Goal: Find specific page/section: Find specific page/section

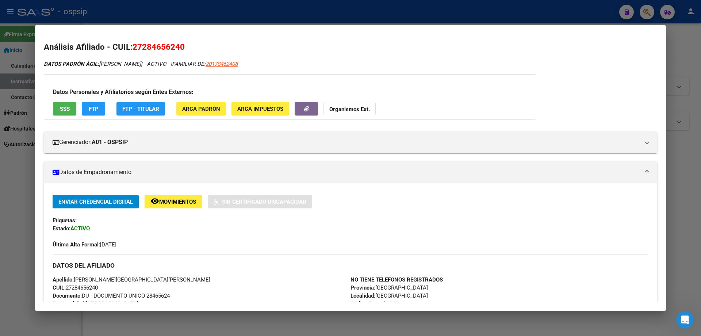
click at [256, 317] on div at bounding box center [350, 168] width 701 height 336
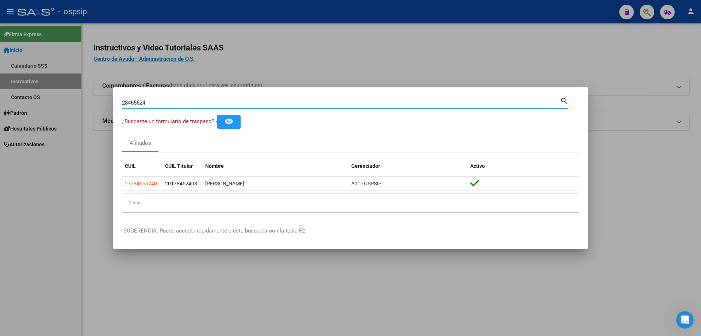
click at [177, 103] on input "28465624" at bounding box center [341, 102] width 438 height 7
type input "2"
type input "58187618"
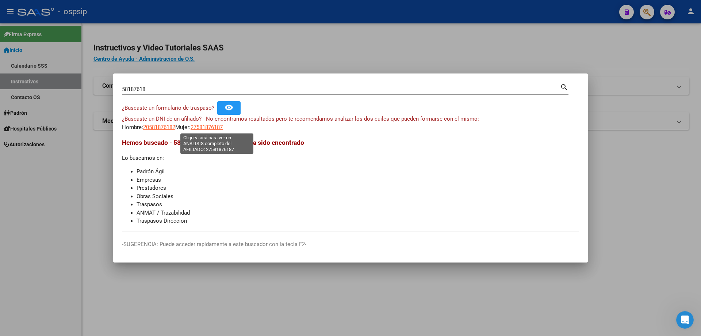
click at [201, 126] on span "27581876187" at bounding box center [207, 127] width 32 height 7
type textarea "27581876187"
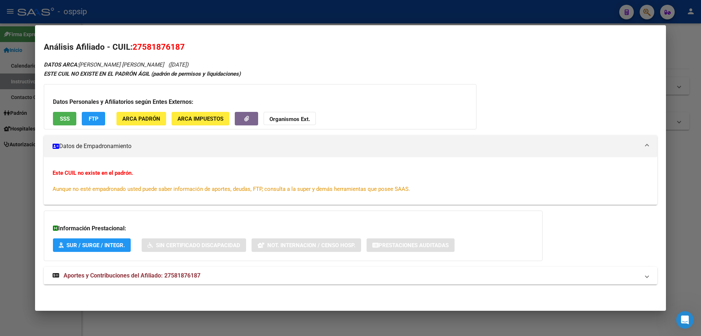
click at [389, 321] on div at bounding box center [350, 168] width 701 height 336
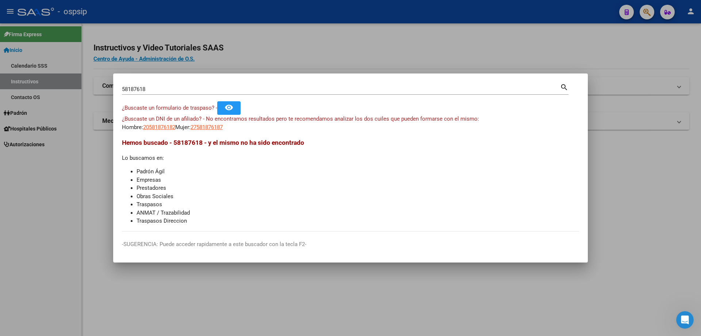
click at [166, 87] on input "58187618" at bounding box center [341, 89] width 438 height 7
type input "5"
type input "52187618"
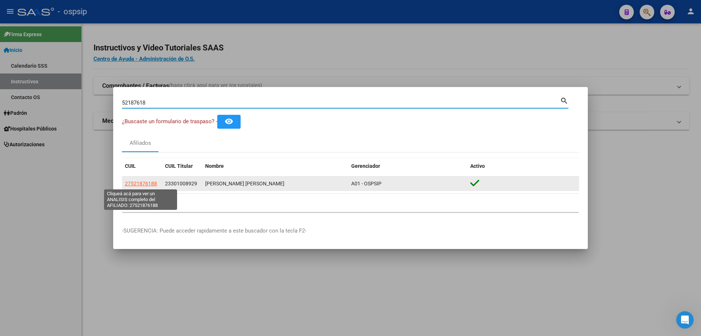
click at [148, 185] on span "27521876188" at bounding box center [141, 183] width 32 height 6
type textarea "27521876188"
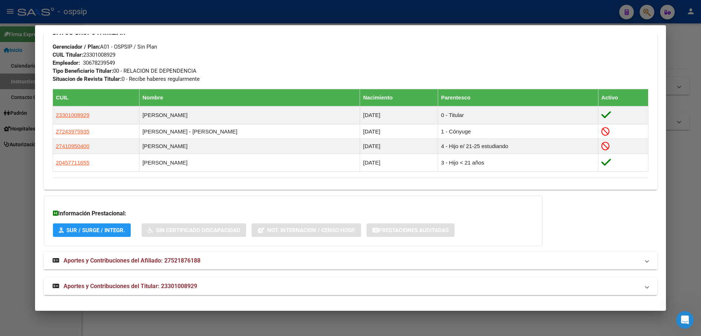
scroll to position [341, 0]
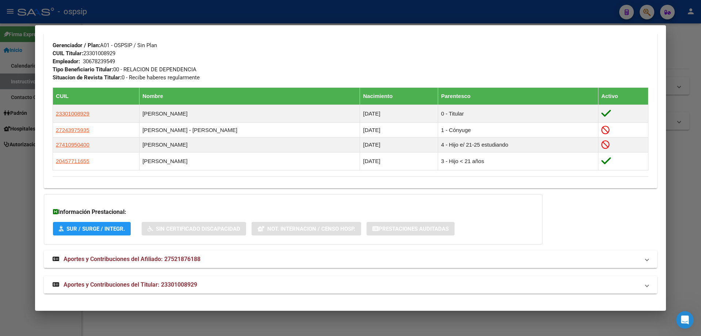
click at [148, 282] on span "Aportes y Contribuciones del Titular: 23301008929" at bounding box center [131, 284] width 134 height 7
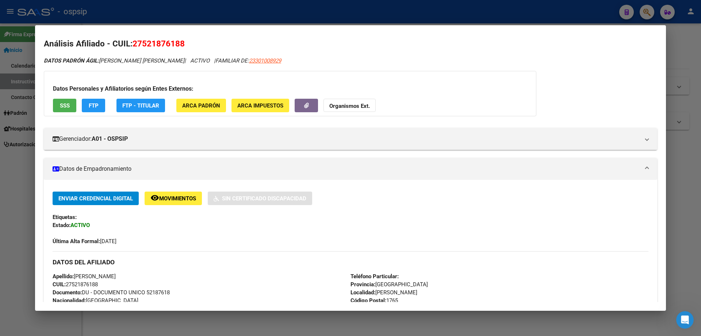
scroll to position [0, 0]
